Goal: Find contact information: Obtain details needed to contact an individual or organization

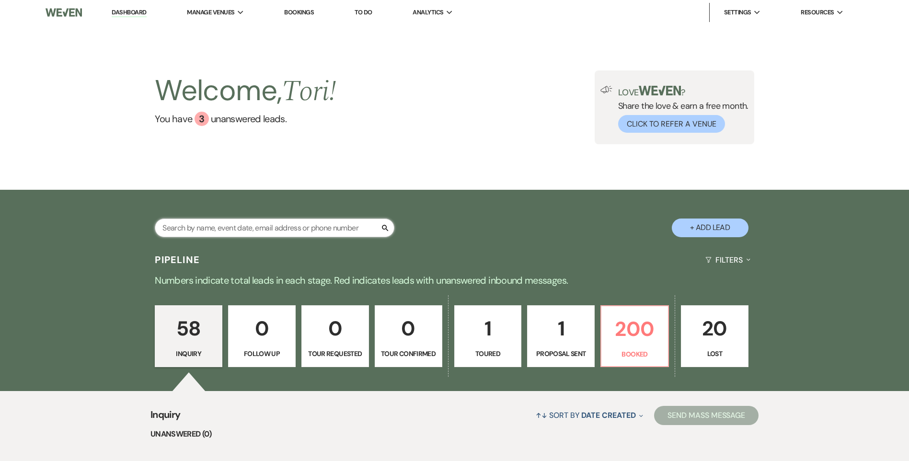
click at [284, 226] on input "text" at bounding box center [275, 228] width 240 height 19
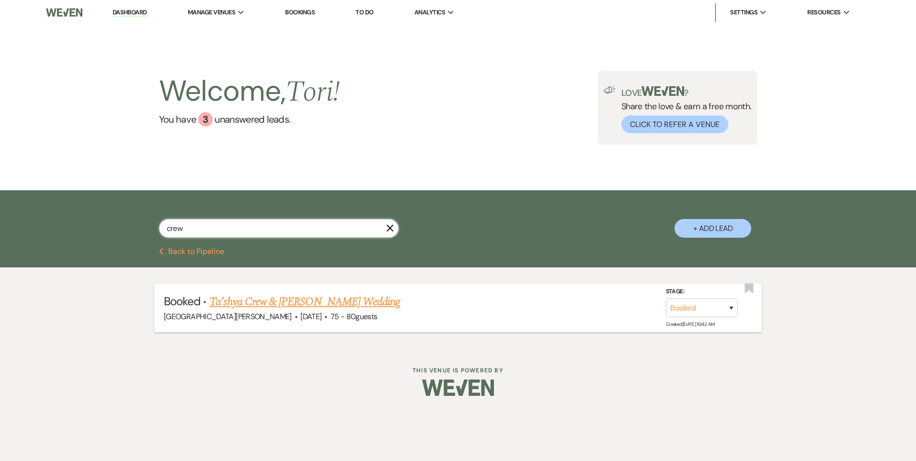
type input "crew"
click at [319, 297] on link "Ta'shya Crew & [PERSON_NAME] Wedding" at bounding box center [304, 301] width 191 height 17
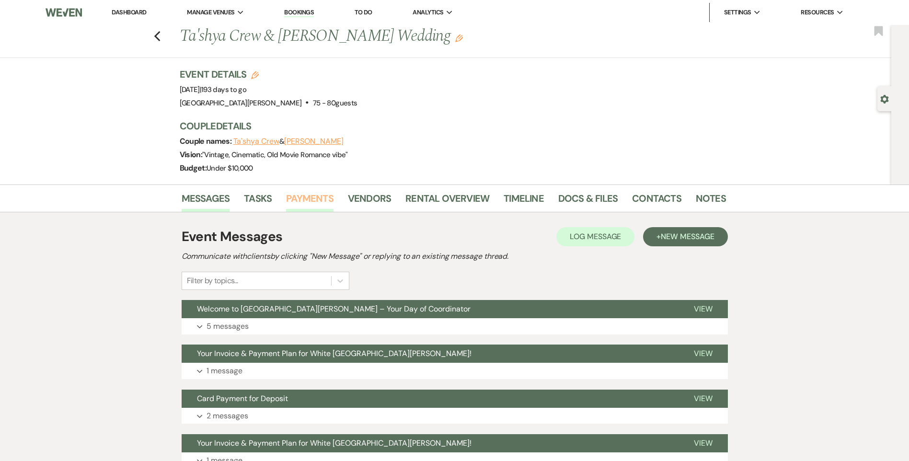
click at [308, 192] on link "Payments" at bounding box center [309, 201] width 47 height 21
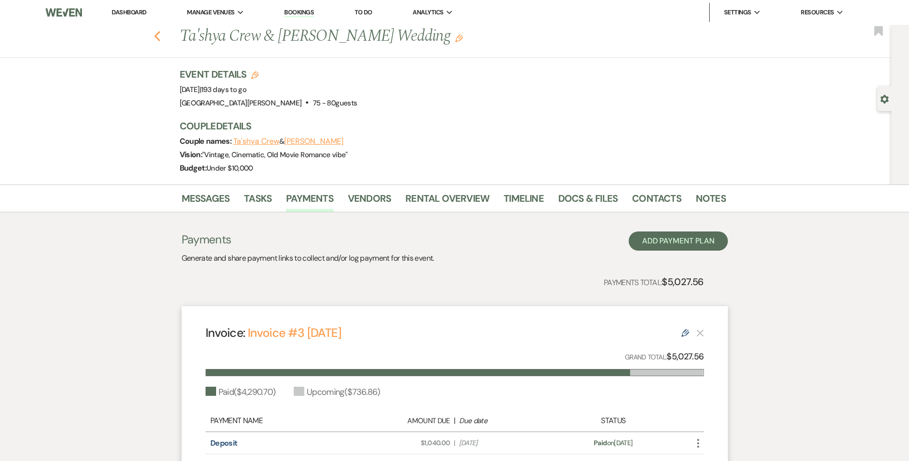
click at [158, 38] on icon "Previous" at bounding box center [157, 37] width 7 height 12
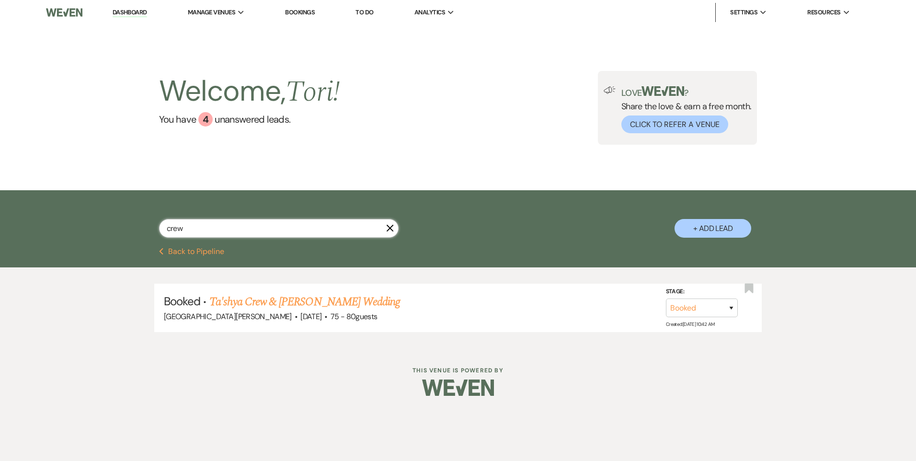
drag, startPoint x: 171, startPoint y: 225, endPoint x: 114, endPoint y: 221, distance: 57.2
click at [131, 221] on div "crew X + Add Lead" at bounding box center [458, 220] width 690 height 50
type input "[PERSON_NAME]"
click at [263, 299] on link "[PERSON_NAME] & [PERSON_NAME] Wedding" at bounding box center [316, 301] width 215 height 17
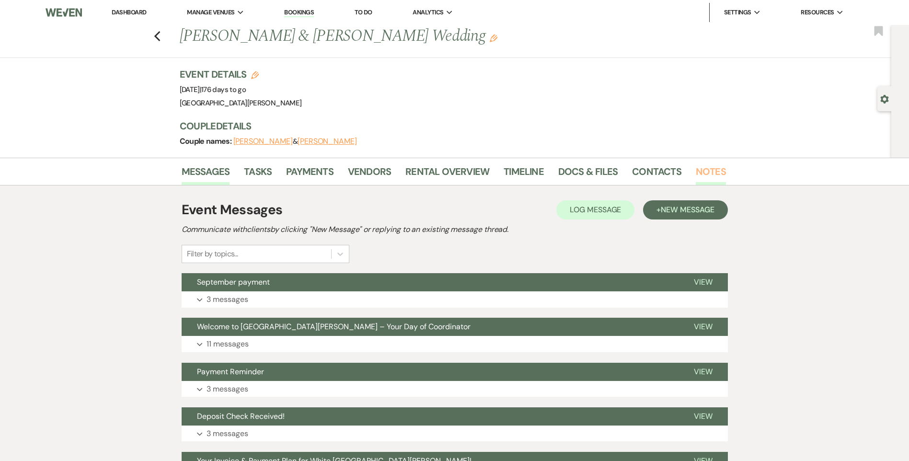
click at [716, 172] on link "Notes" at bounding box center [711, 174] width 30 height 21
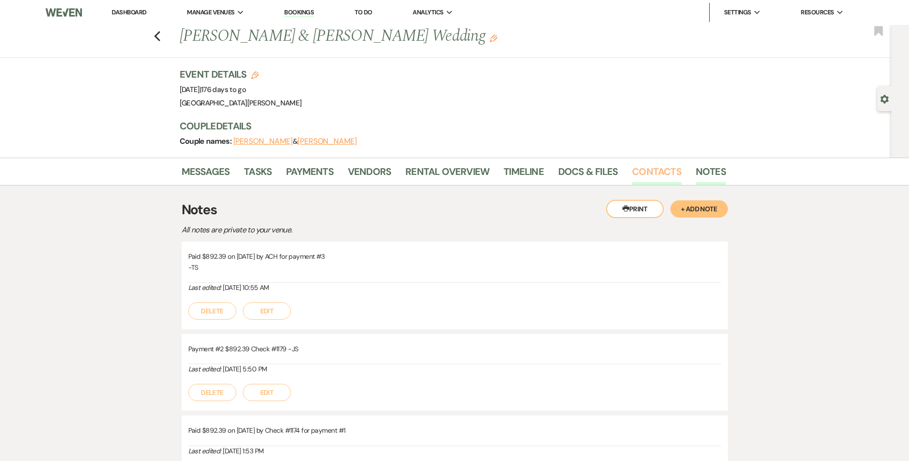
click at [643, 177] on link "Contacts" at bounding box center [656, 174] width 49 height 21
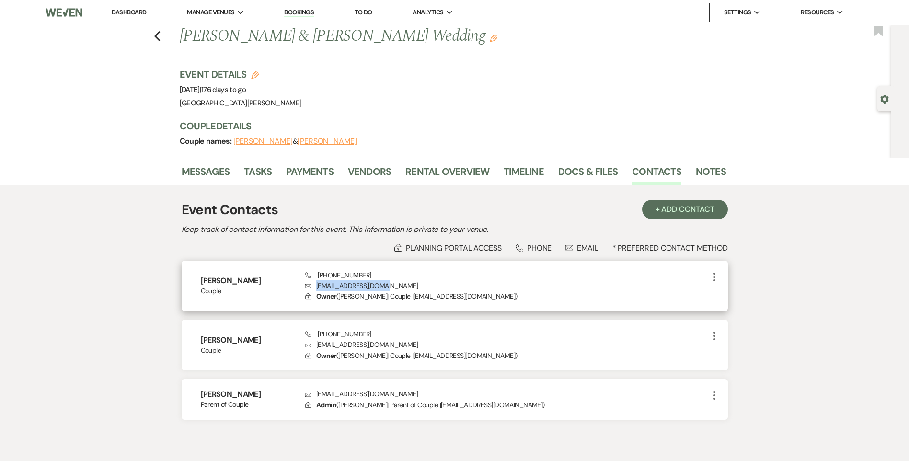
drag, startPoint x: 394, startPoint y: 284, endPoint x: 317, endPoint y: 285, distance: 77.2
click at [317, 285] on p "Envelope [EMAIL_ADDRESS][DOMAIN_NAME]" at bounding box center [506, 285] width 403 height 11
drag, startPoint x: 317, startPoint y: 285, endPoint x: 327, endPoint y: 285, distance: 9.6
copy p "[EMAIL_ADDRESS][DOMAIN_NAME]"
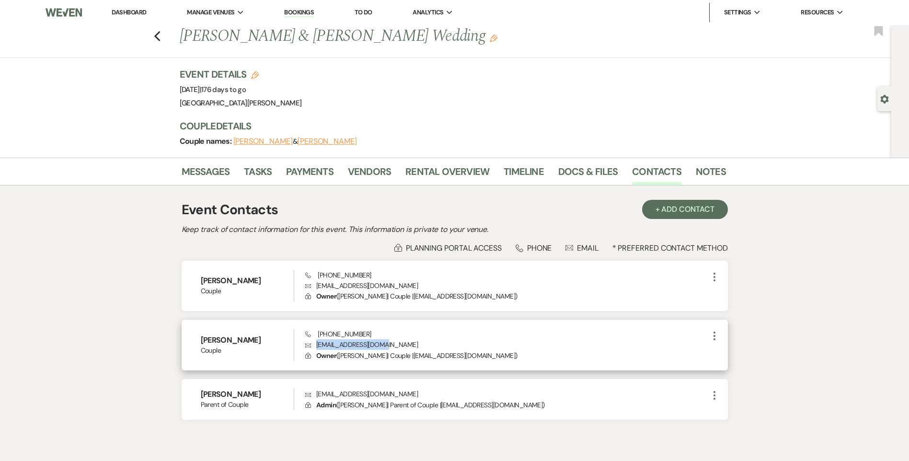
drag, startPoint x: 395, startPoint y: 346, endPoint x: 315, endPoint y: 347, distance: 79.6
click at [315, 347] on p "Envelope [EMAIL_ADDRESS][DOMAIN_NAME]" at bounding box center [506, 344] width 403 height 11
drag, startPoint x: 315, startPoint y: 347, endPoint x: 322, endPoint y: 346, distance: 6.2
copy p "[EMAIL_ADDRESS][DOMAIN_NAME]"
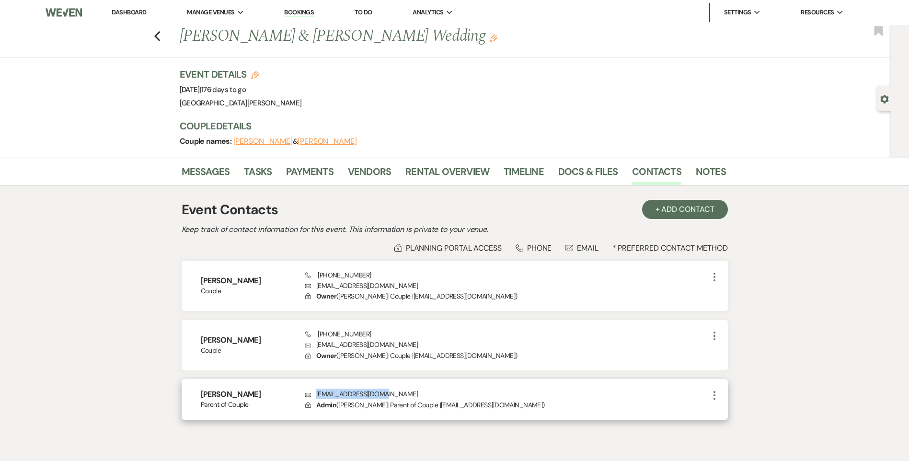
drag, startPoint x: 387, startPoint y: 393, endPoint x: 315, endPoint y: 393, distance: 71.4
click at [315, 393] on p "Envelope [EMAIL_ADDRESS][DOMAIN_NAME]" at bounding box center [506, 394] width 403 height 11
drag, startPoint x: 315, startPoint y: 393, endPoint x: 321, endPoint y: 393, distance: 5.3
copy p "[EMAIL_ADDRESS][DOMAIN_NAME]"
